Goal: Obtain resource: Obtain resource

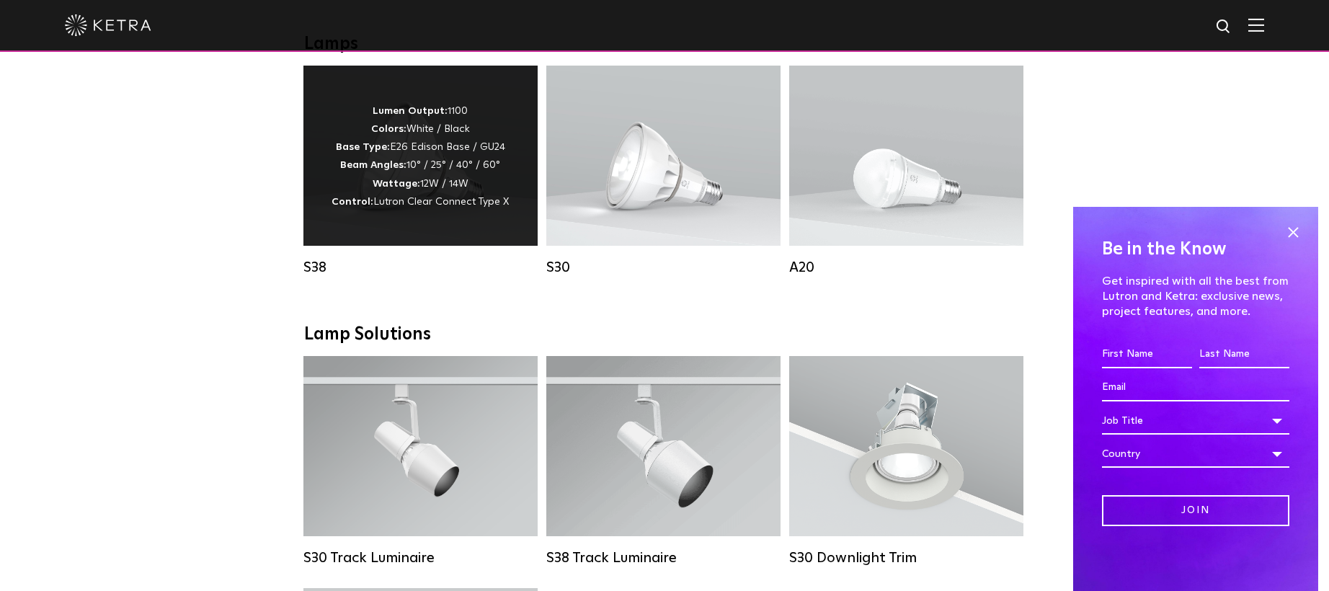
scroll to position [1009, 0]
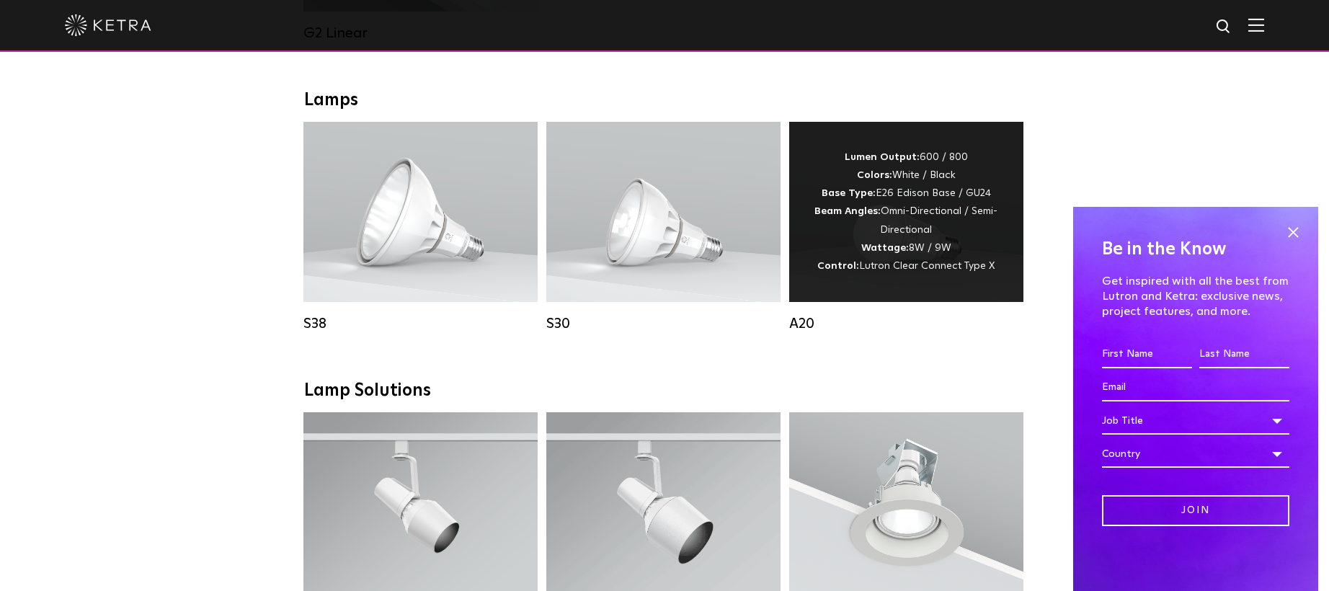
click at [898, 228] on div "Lumen Output: 600 / 800 Colors: White / Black Base Type: E26 Edison Base / GU24…" at bounding box center [906, 211] width 191 height 127
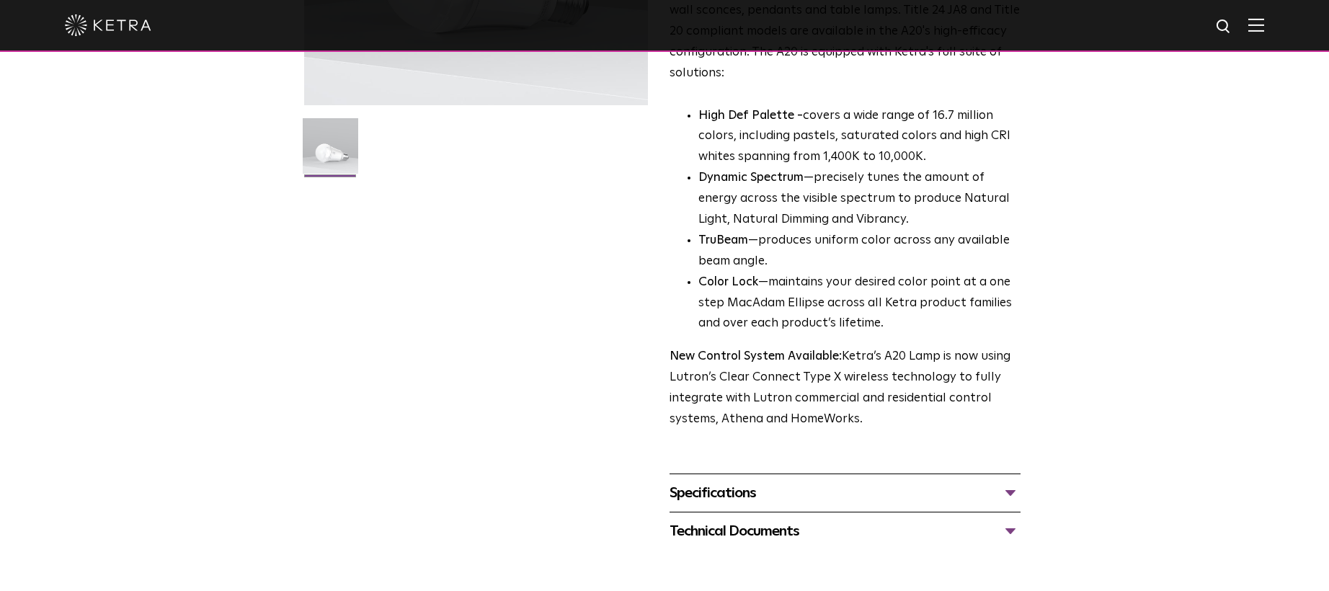
scroll to position [360, 0]
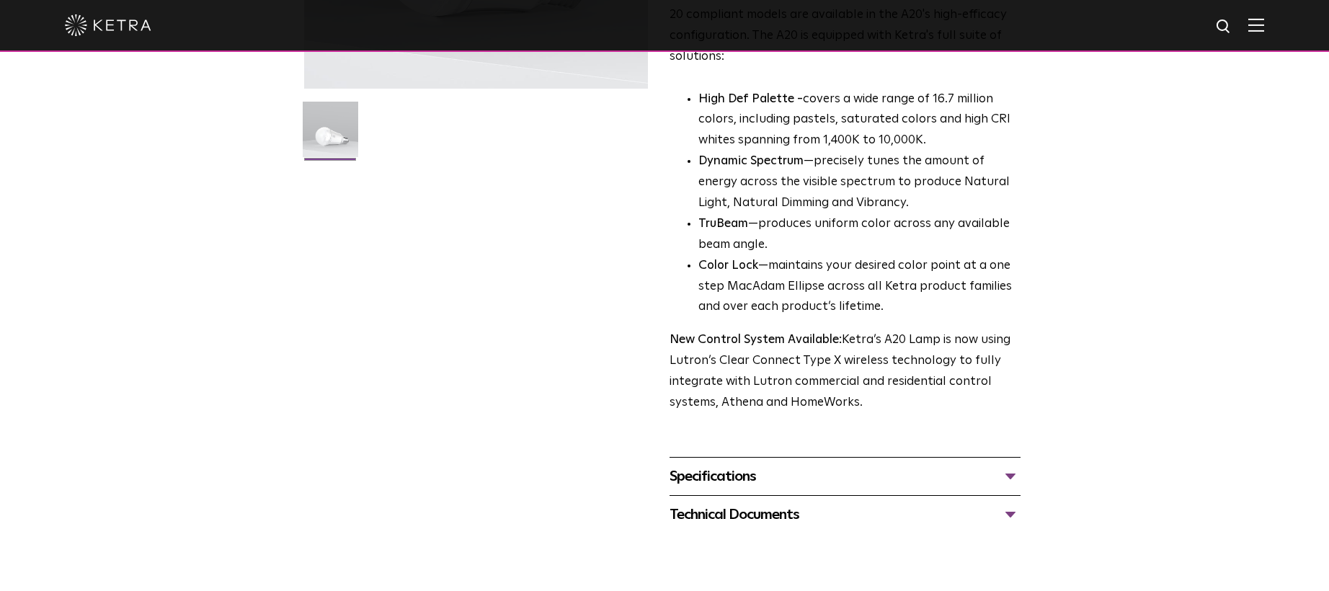
click at [1011, 465] on div "Specifications" at bounding box center [845, 476] width 351 height 23
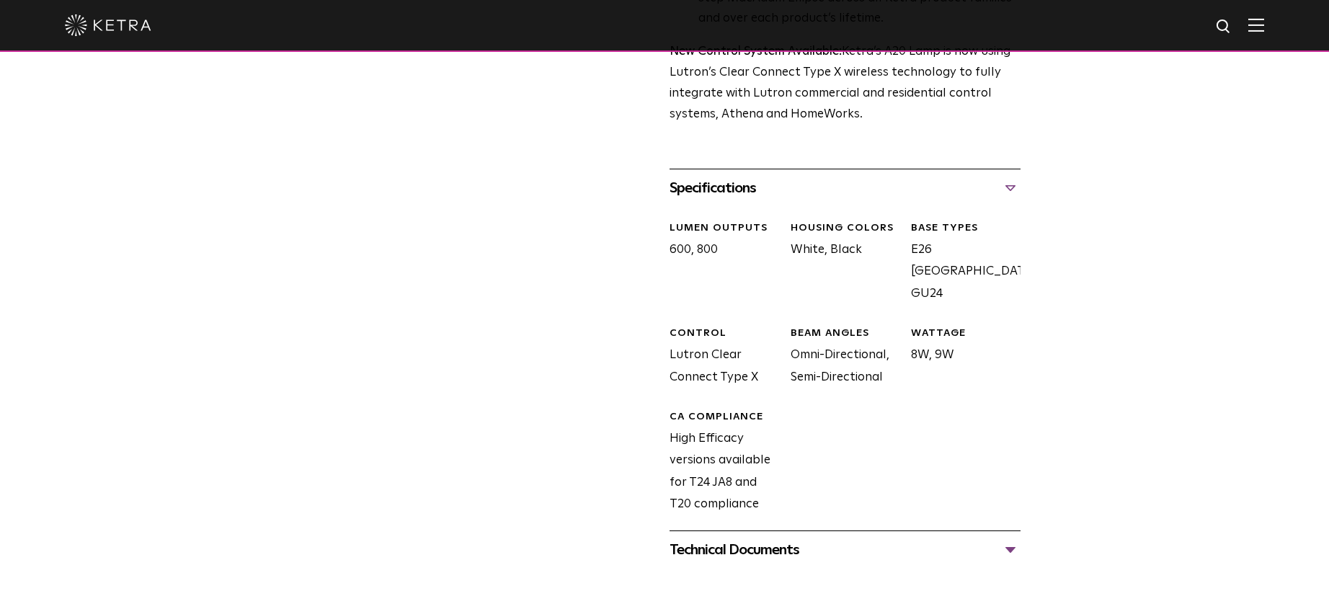
scroll to position [721, 0]
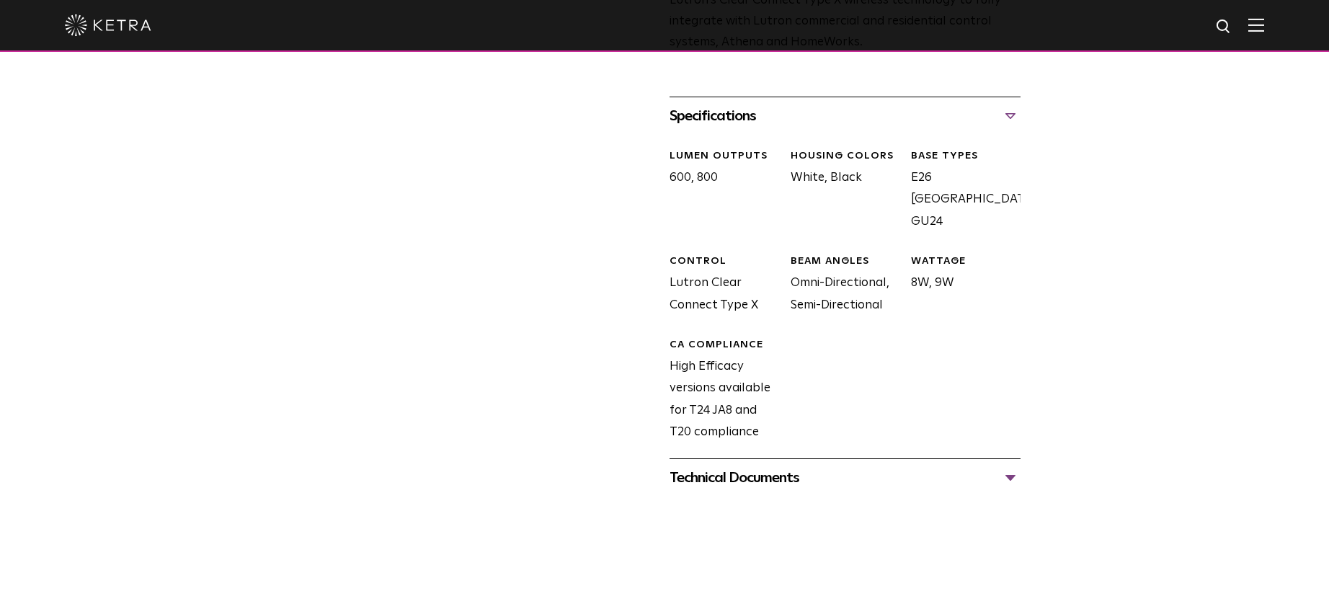
click at [1011, 466] on div "Technical Documents" at bounding box center [845, 477] width 351 height 23
click at [704, 515] on link "A20 Specification Sheet" at bounding box center [741, 521] width 142 height 12
